Goal: Find specific page/section: Find specific page/section

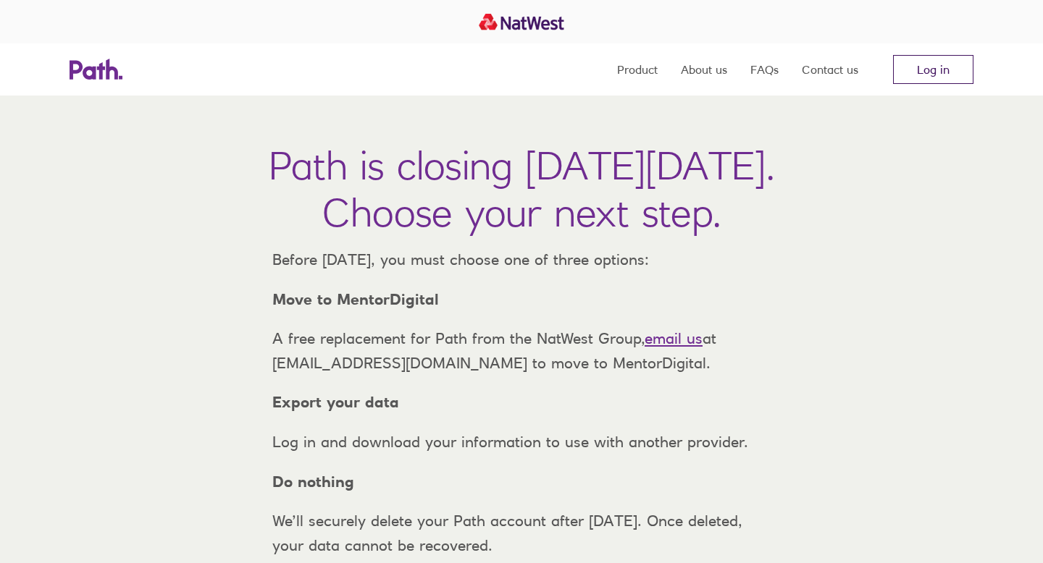
click at [914, 65] on link "Log in" at bounding box center [933, 69] width 80 height 29
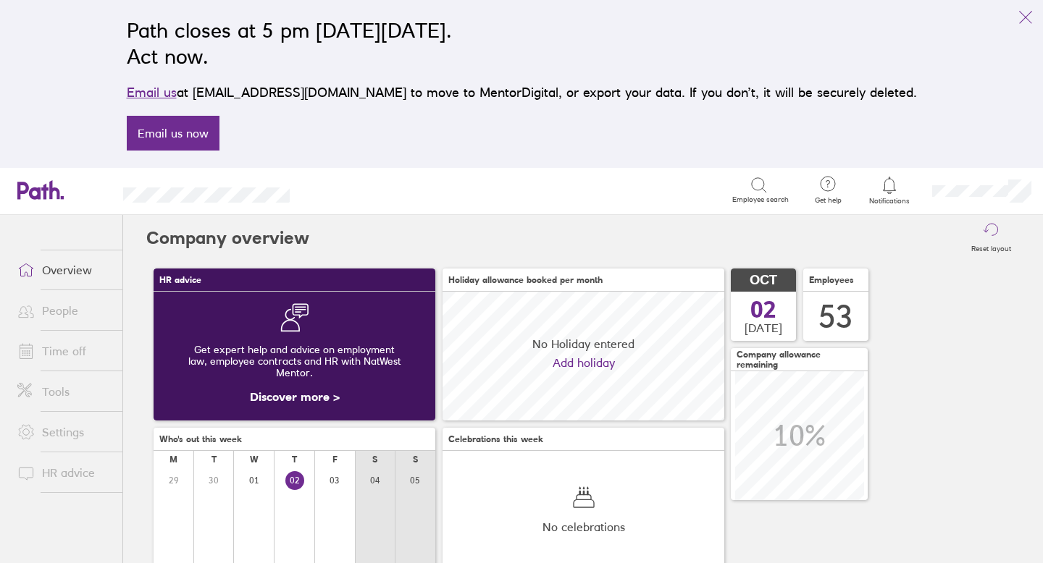
scroll to position [129, 282]
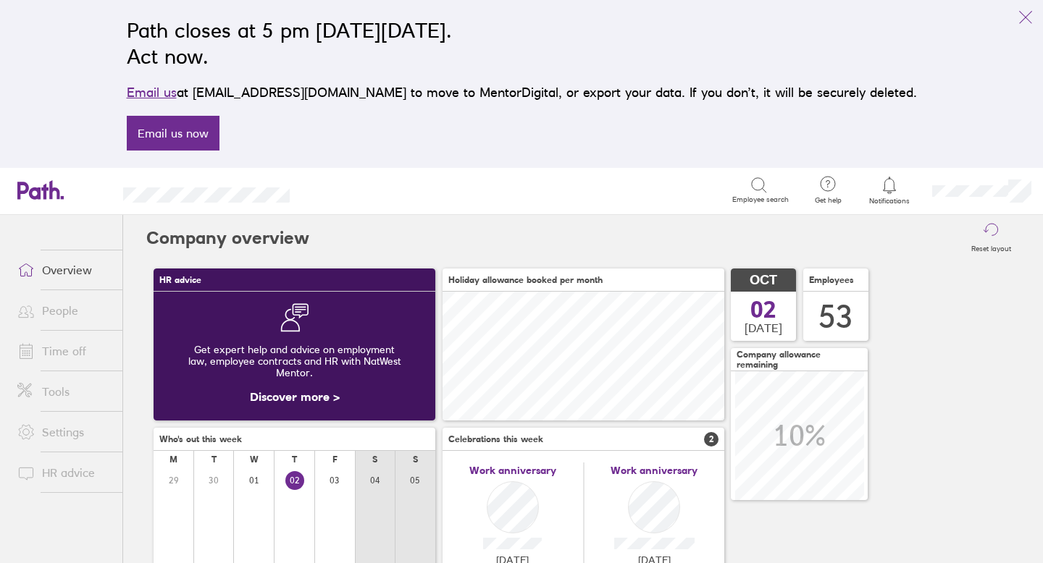
click at [1022, 10] on icon "link" at bounding box center [1025, 17] width 17 height 17
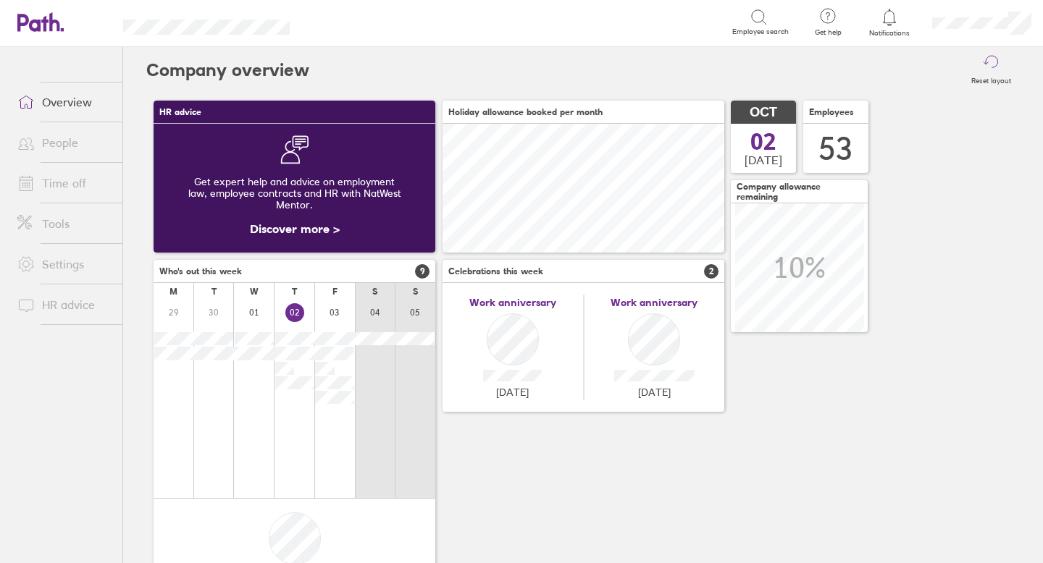
click at [69, 177] on link "Time off" at bounding box center [64, 183] width 117 height 29
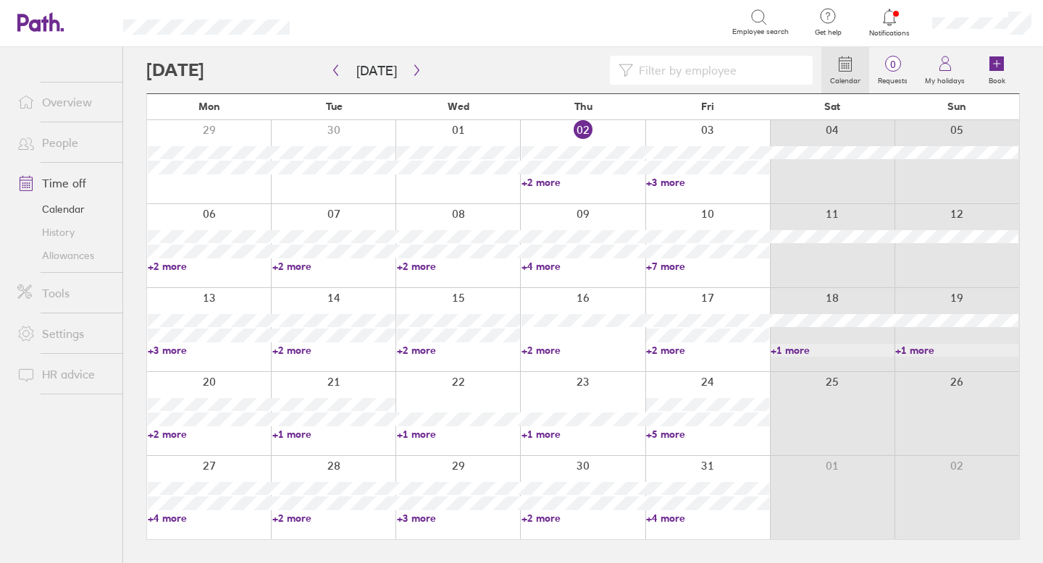
click at [63, 255] on link "Allowances" at bounding box center [64, 255] width 117 height 23
